Goal: Task Accomplishment & Management: Manage account settings

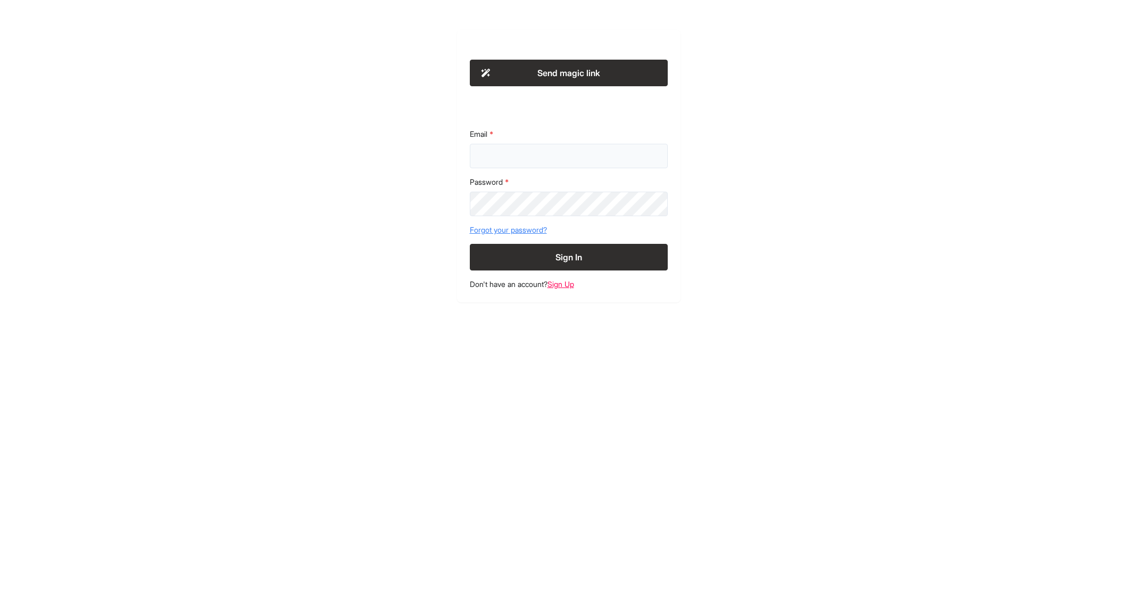
click at [543, 149] on input "Email" at bounding box center [569, 156] width 198 height 24
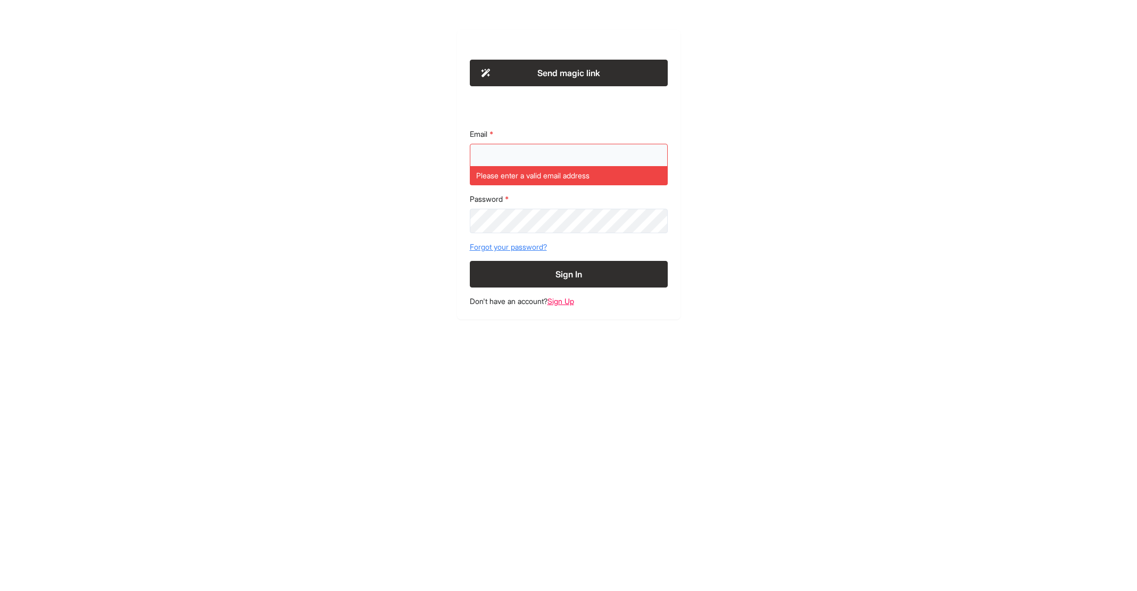
type input "**********"
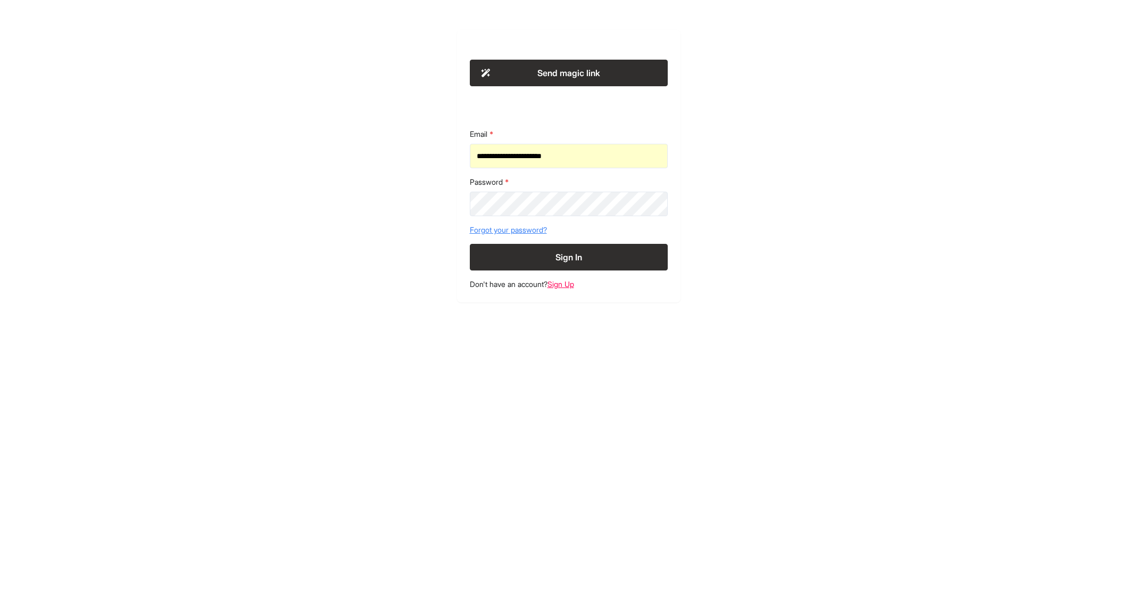
click at [554, 249] on button "Sign In" at bounding box center [569, 257] width 198 height 27
